Goal: Task Accomplishment & Management: Manage account settings

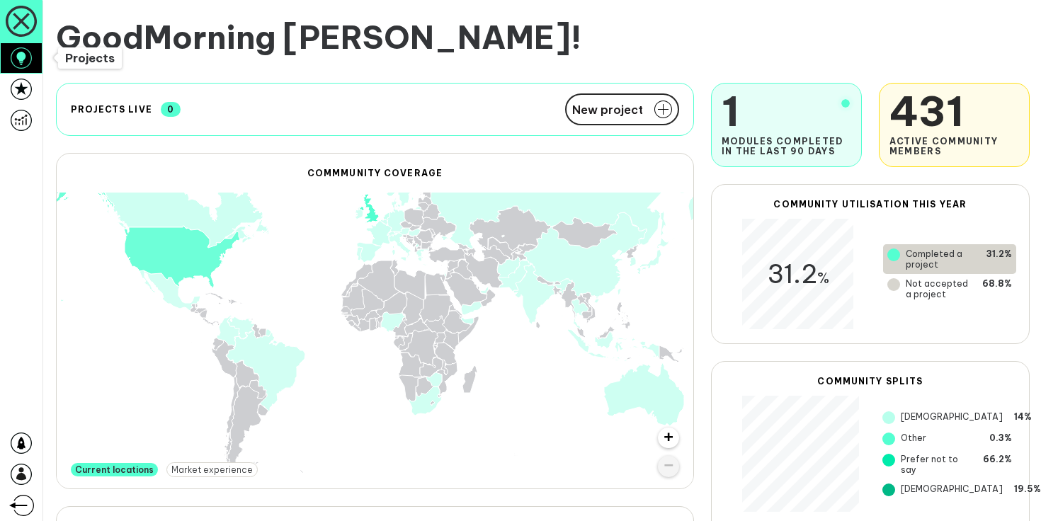
click at [15, 50] on icon at bounding box center [21, 57] width 21 height 21
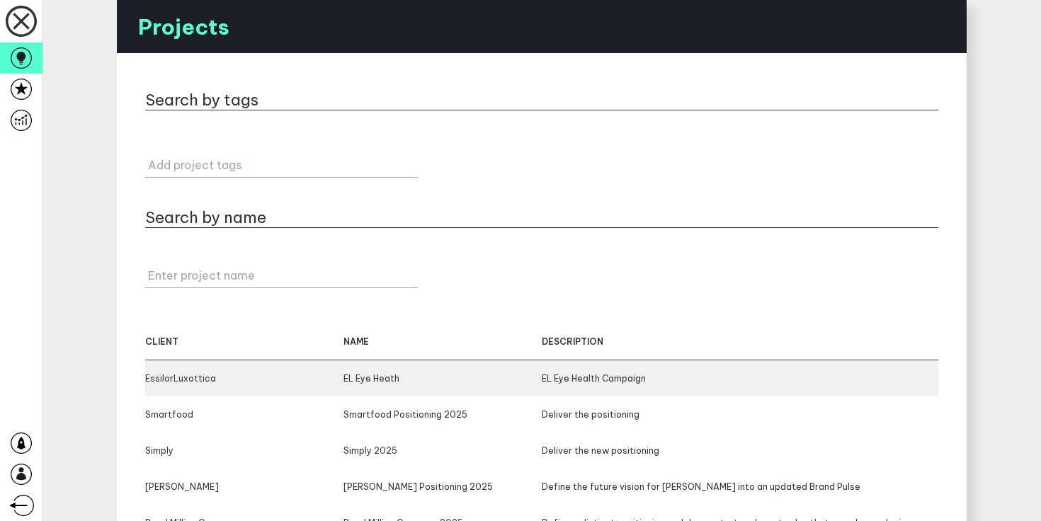
click at [394, 383] on div "EL Eye Heath" at bounding box center [442, 378] width 198 height 11
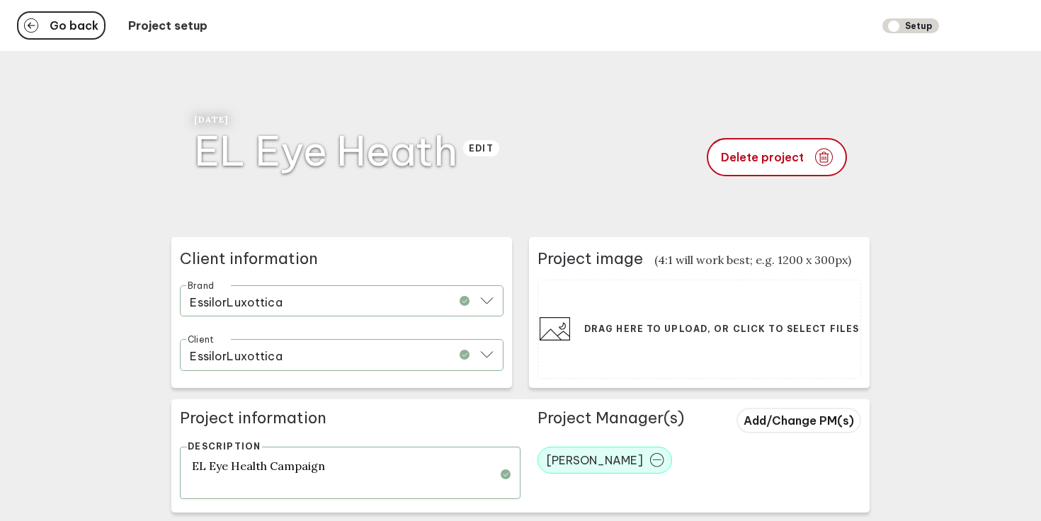
click at [72, 4] on div "Go back Project setup Setup" at bounding box center [520, 25] width 1041 height 51
click at [72, 28] on span "Go back" at bounding box center [74, 25] width 49 height 11
